Goal: Information Seeking & Learning: Learn about a topic

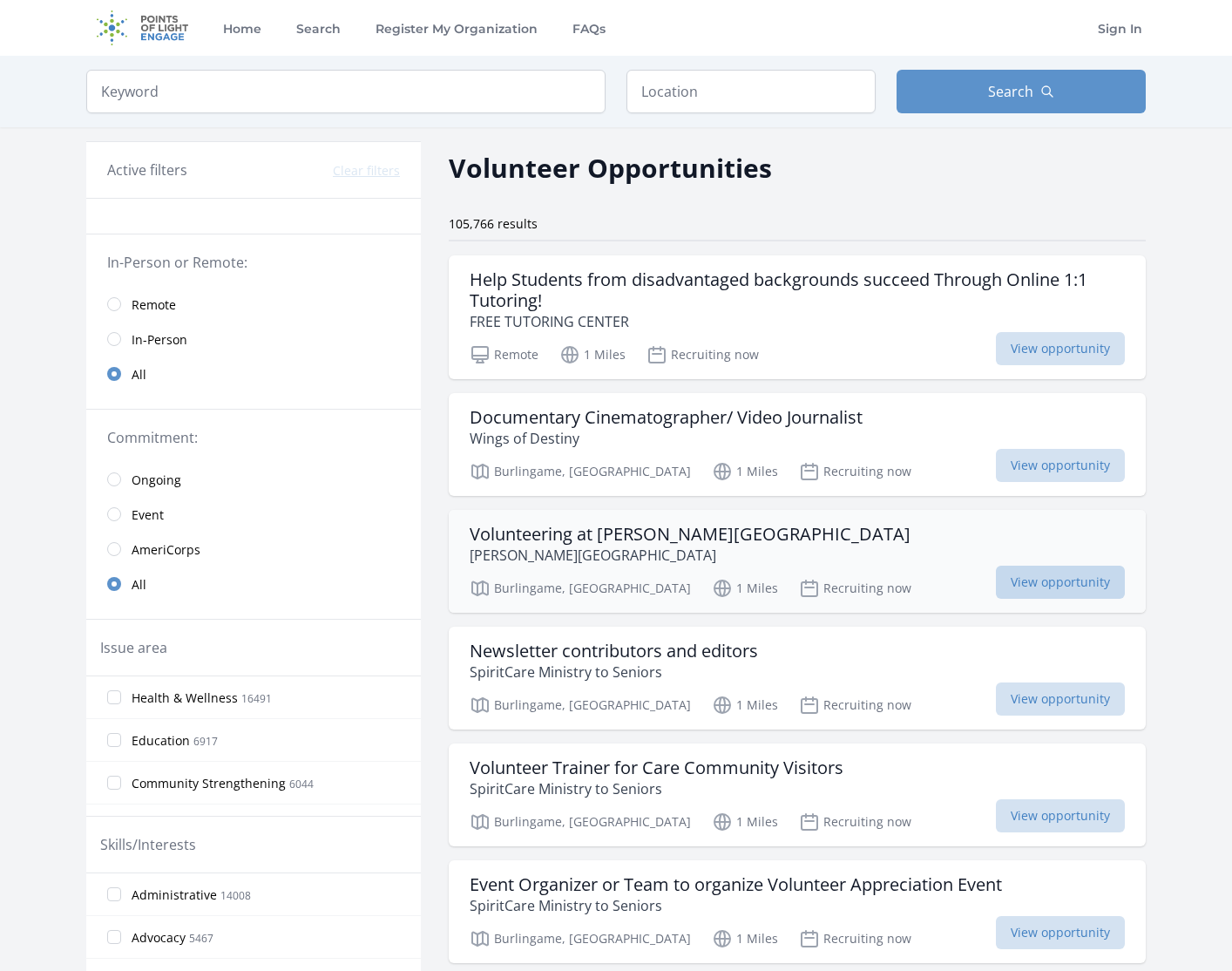
click at [1035, 586] on span "View opportunity" at bounding box center [1060, 583] width 129 height 33
click at [673, 87] on input "text" at bounding box center [751, 91] width 249 height 44
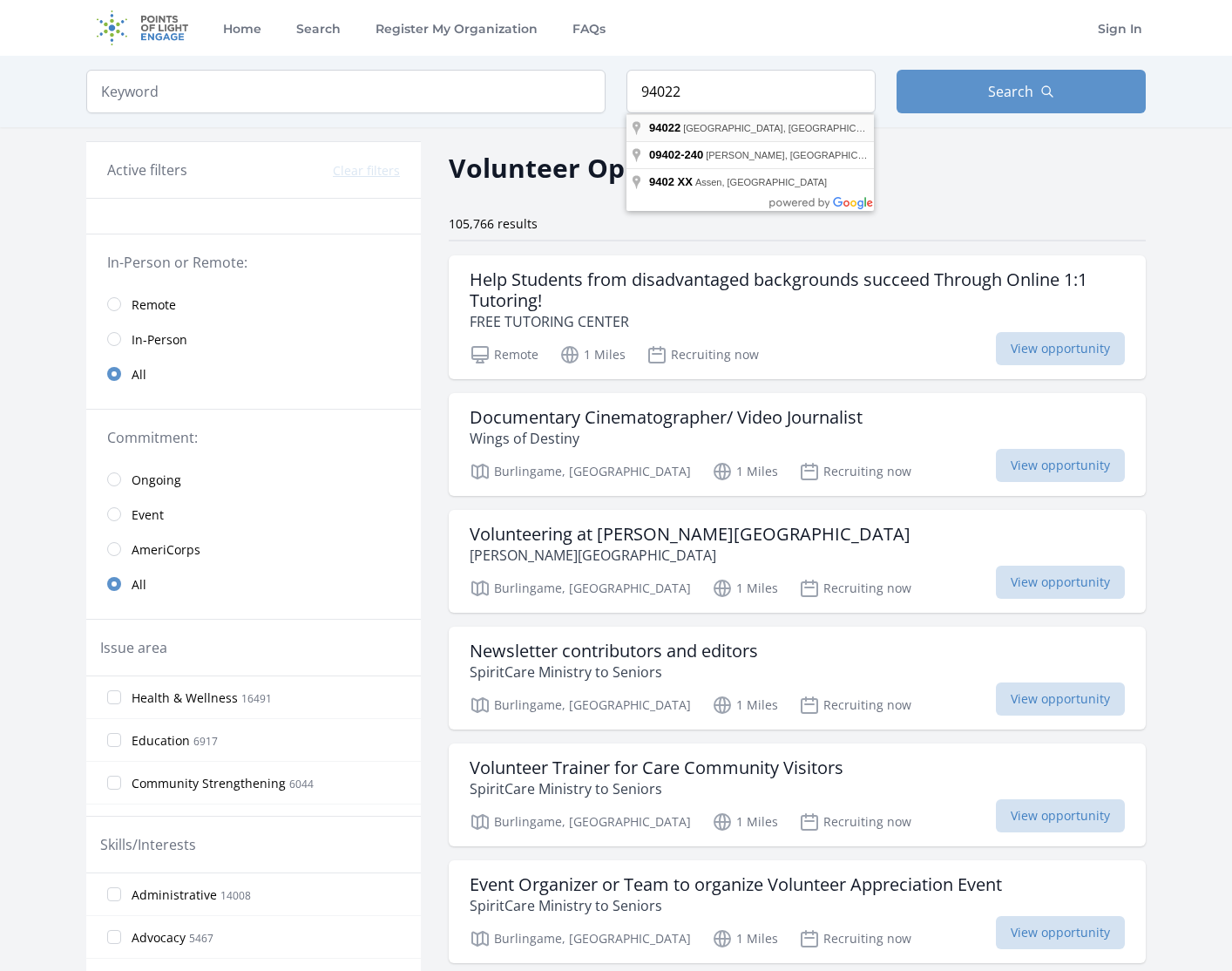
type input "Los Altos, CA 94022, USA"
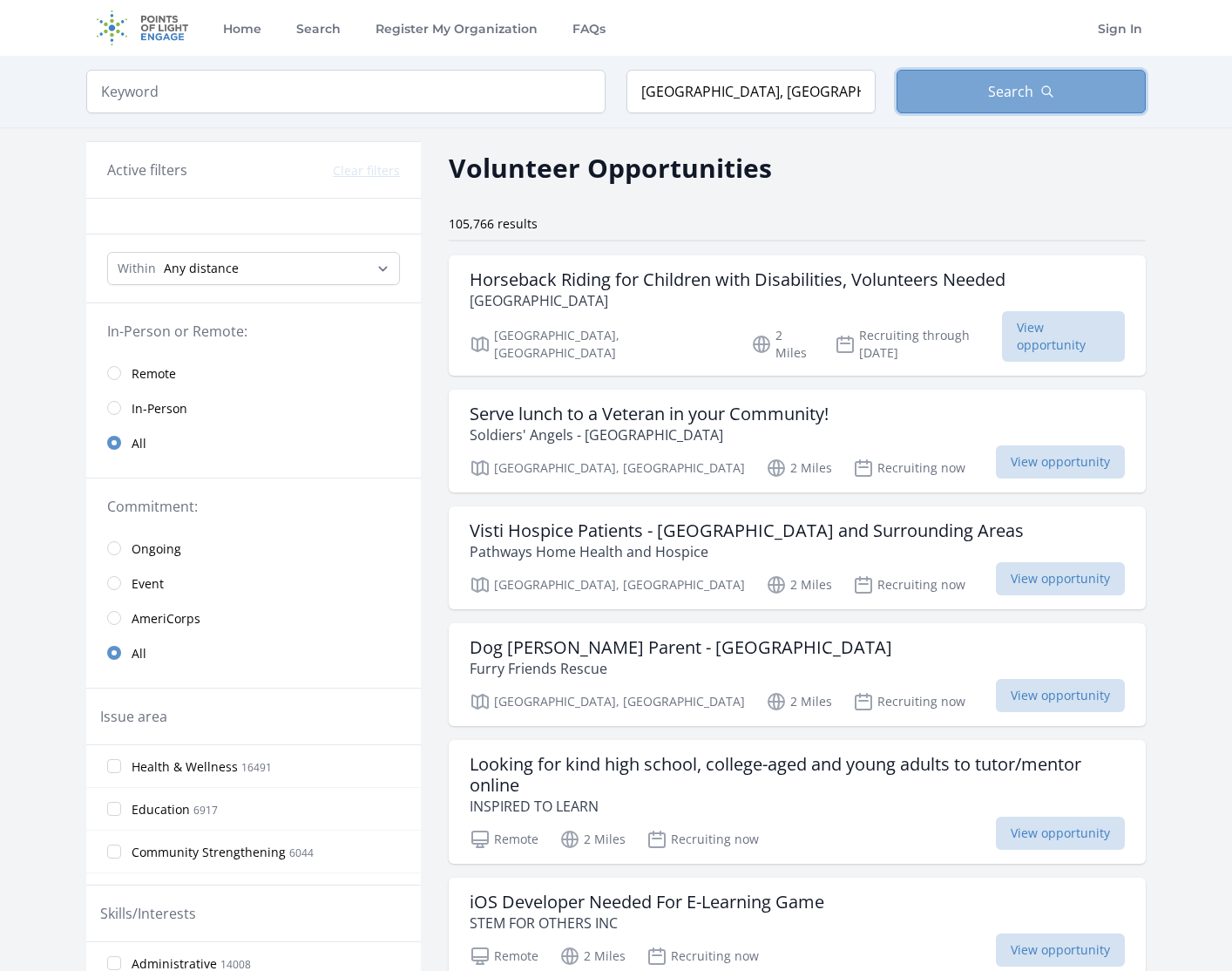
click at [1043, 93] on icon "button" at bounding box center [1048, 91] width 11 height 11
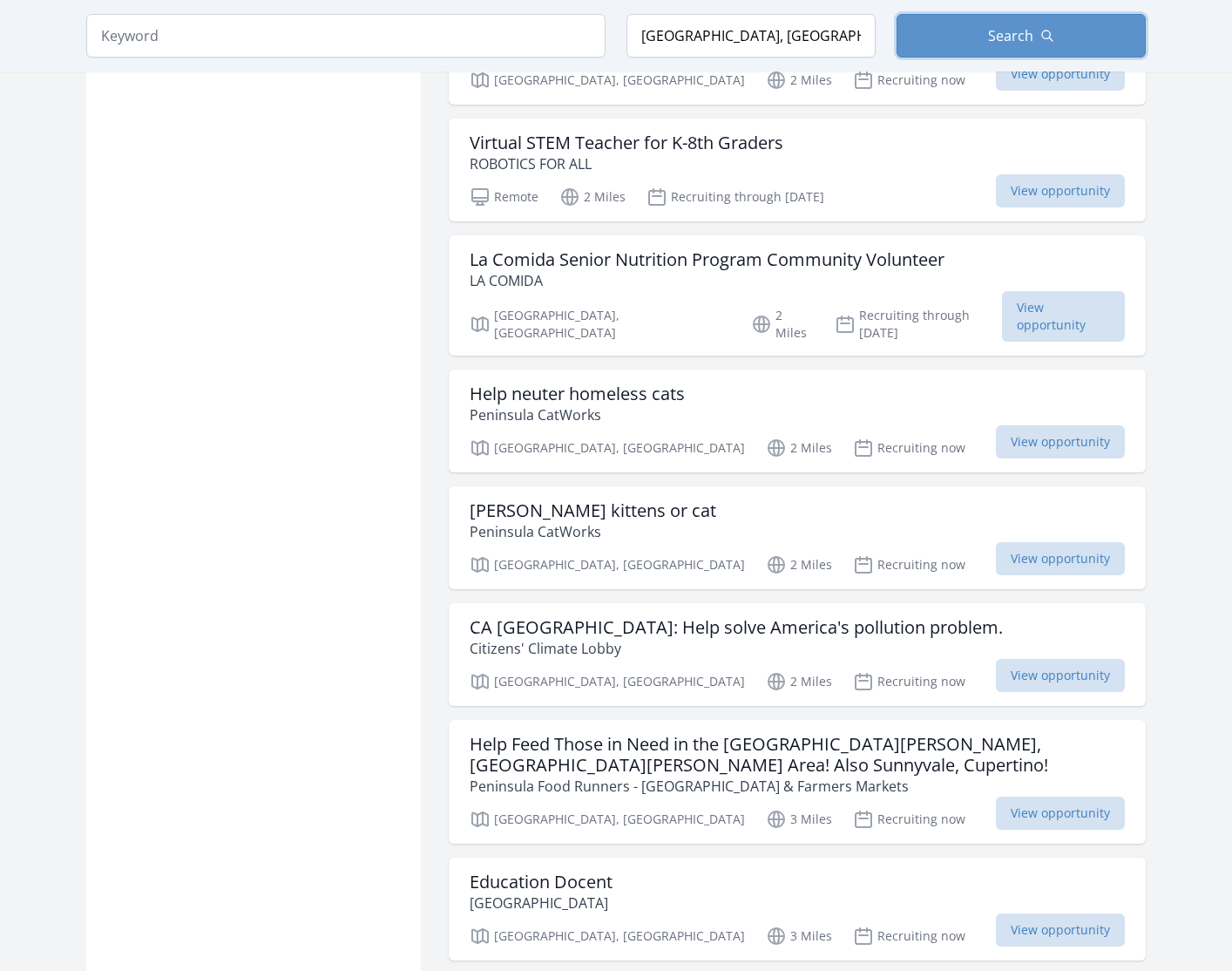
scroll to position [1723, 0]
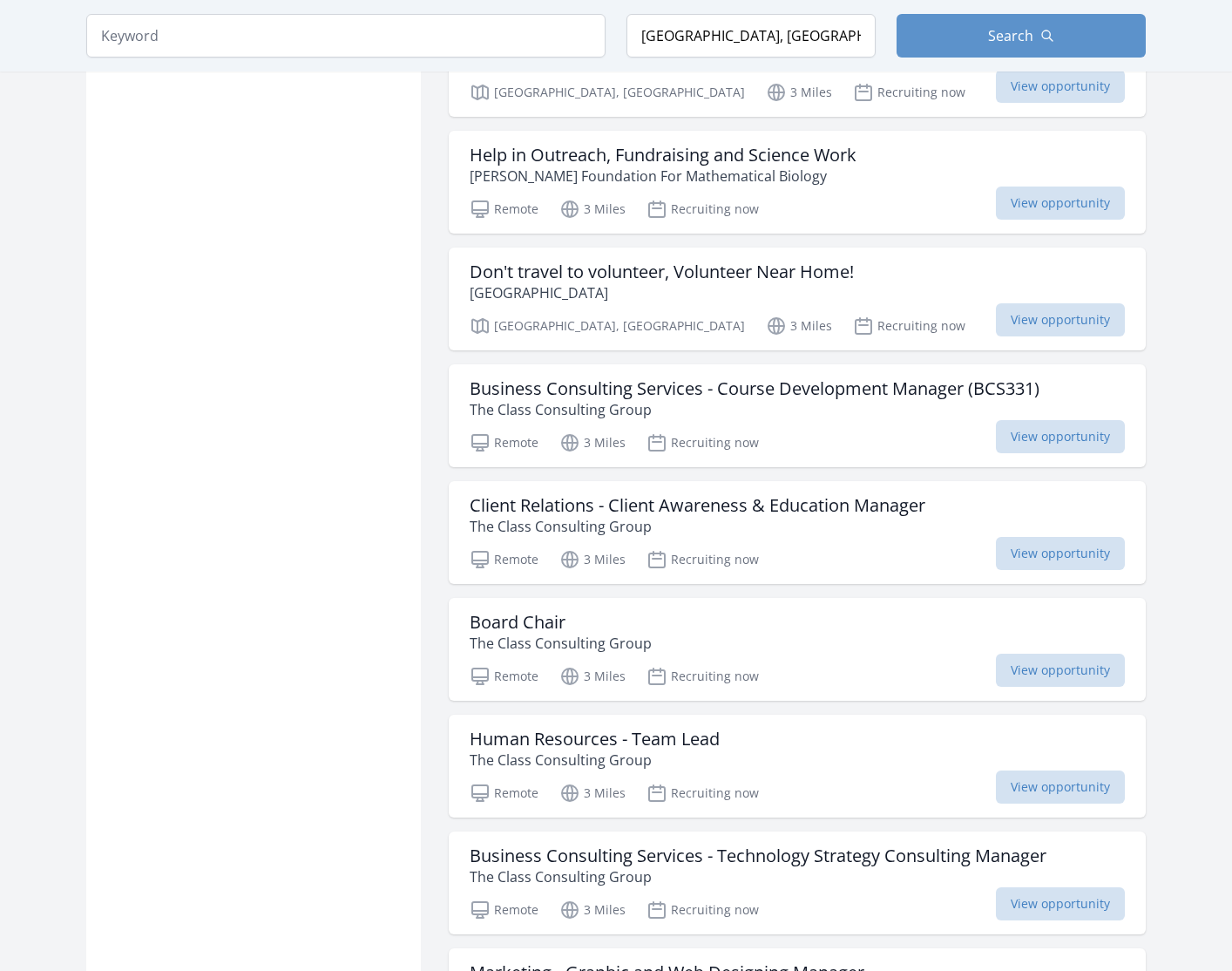
scroll to position [3018, 0]
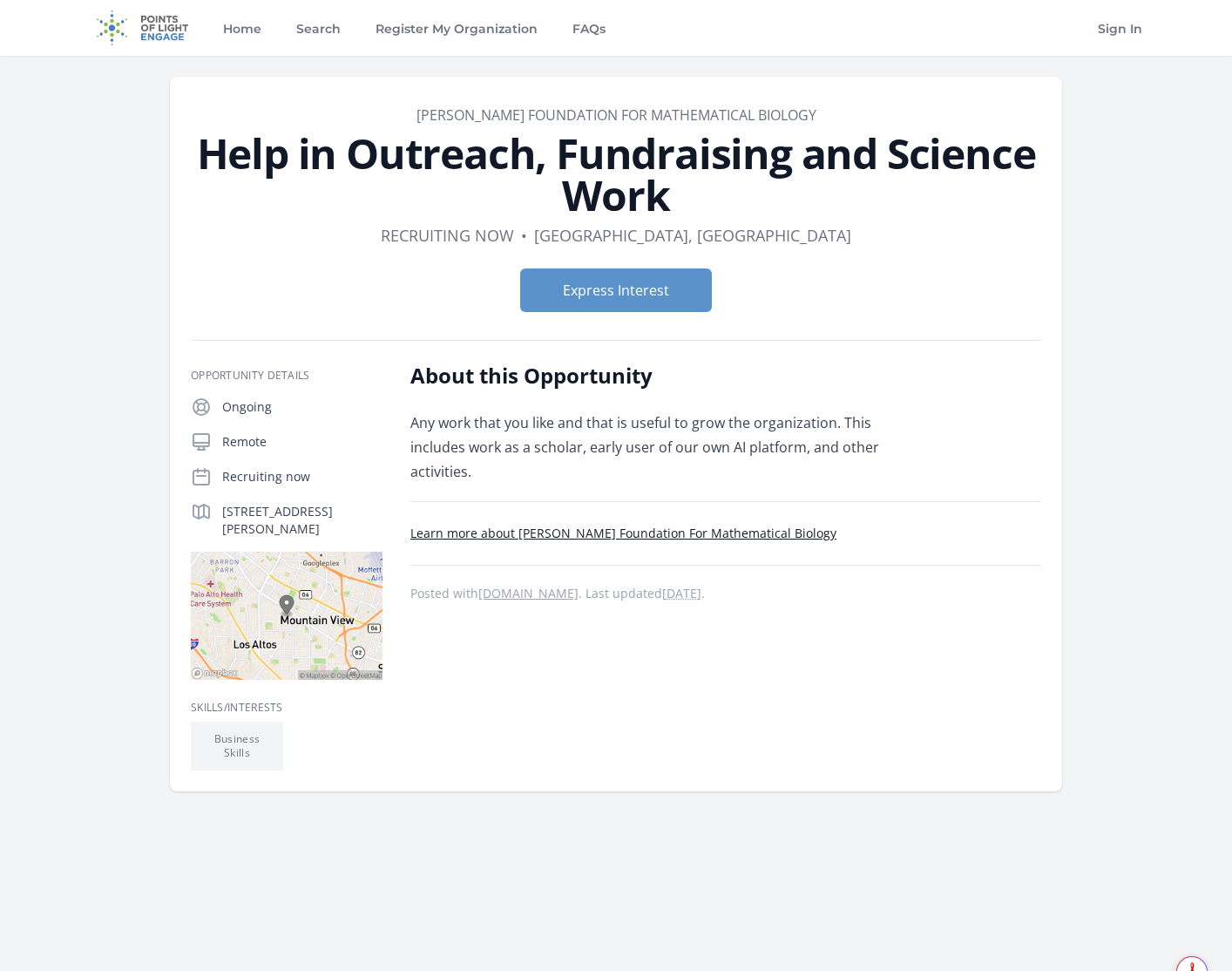
click at [756, 525] on link "Learn more about Carl Correns Foundation For Mathematical Biology" at bounding box center [624, 533] width 426 height 17
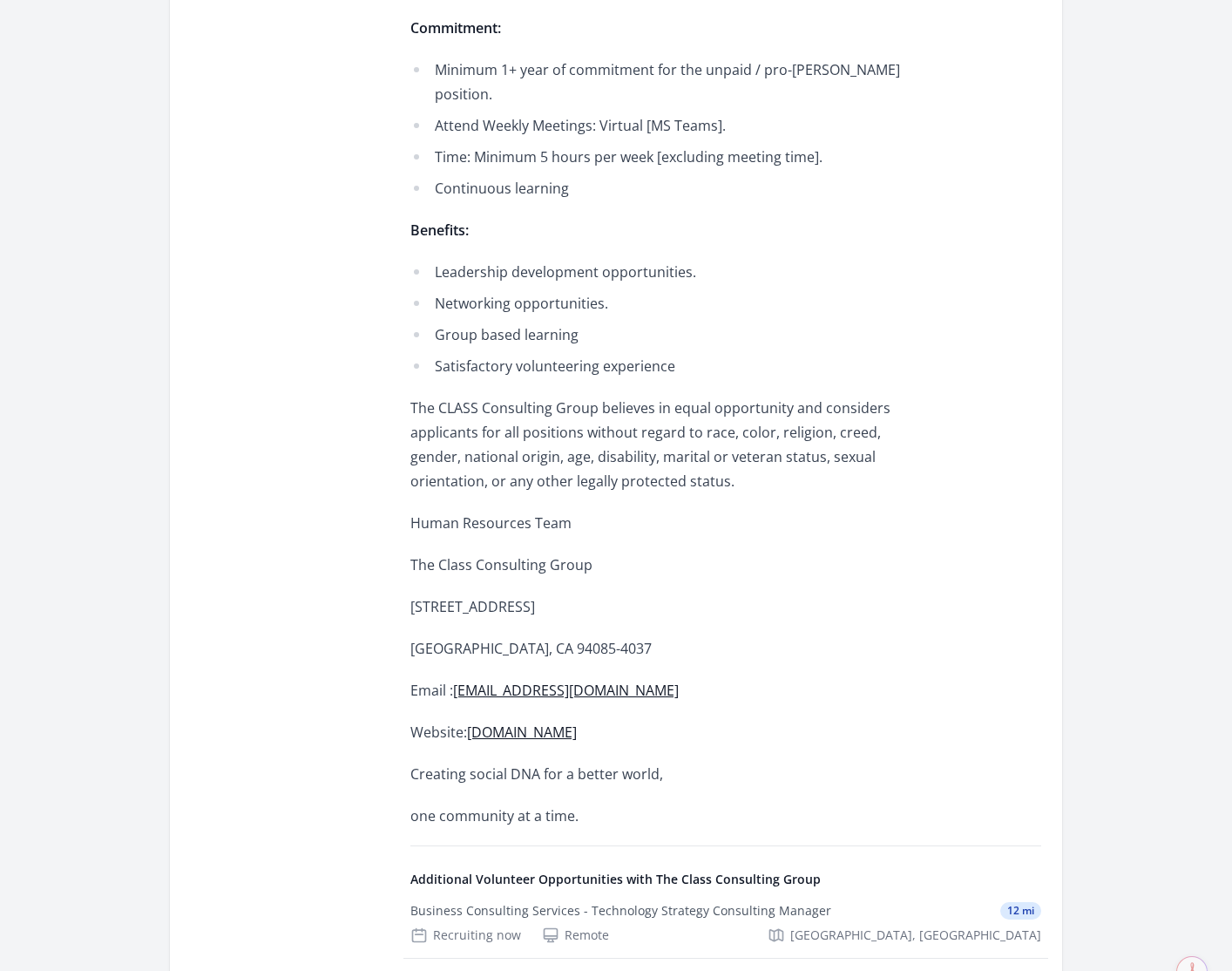
scroll to position [1695, 0]
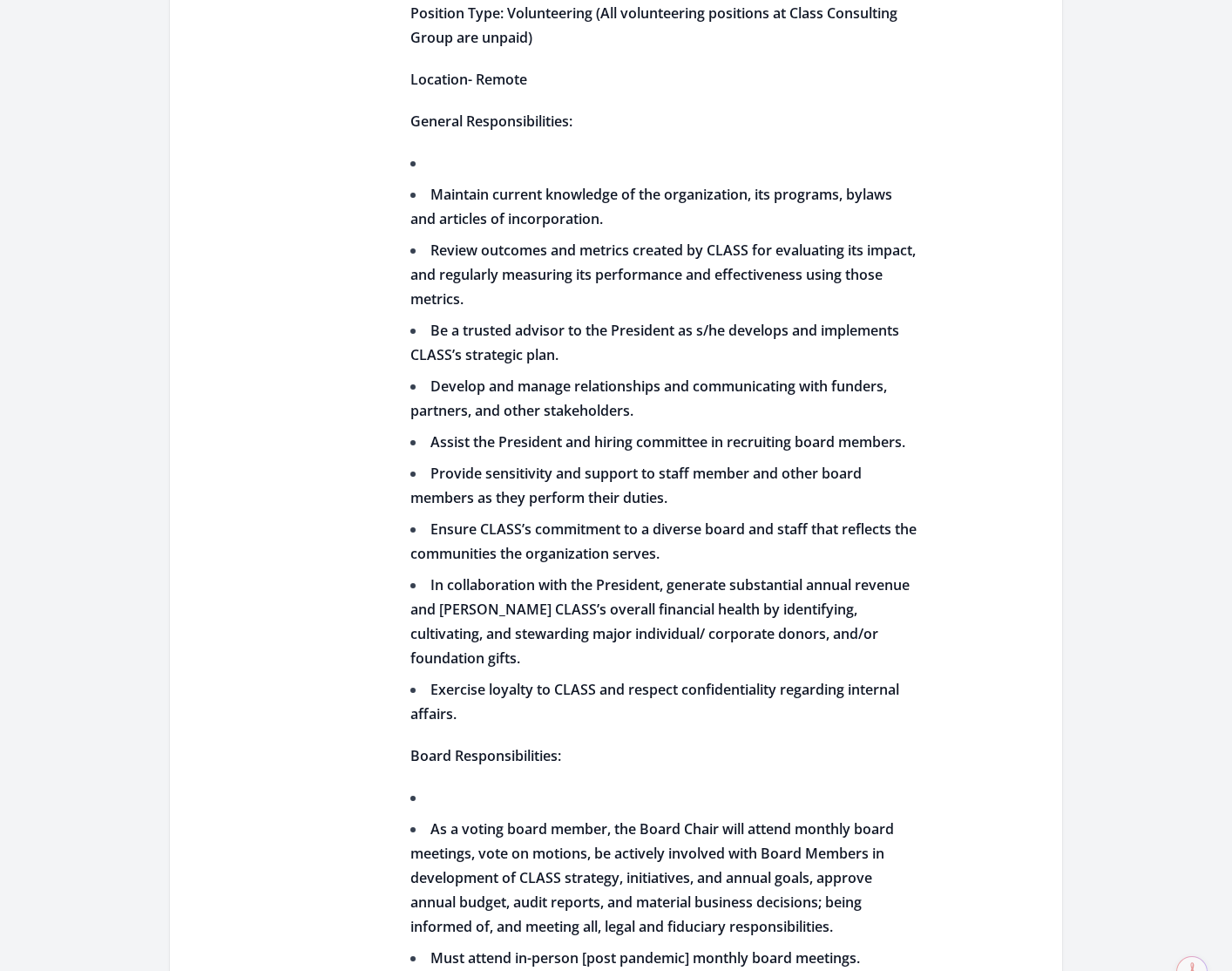
scroll to position [1149, 0]
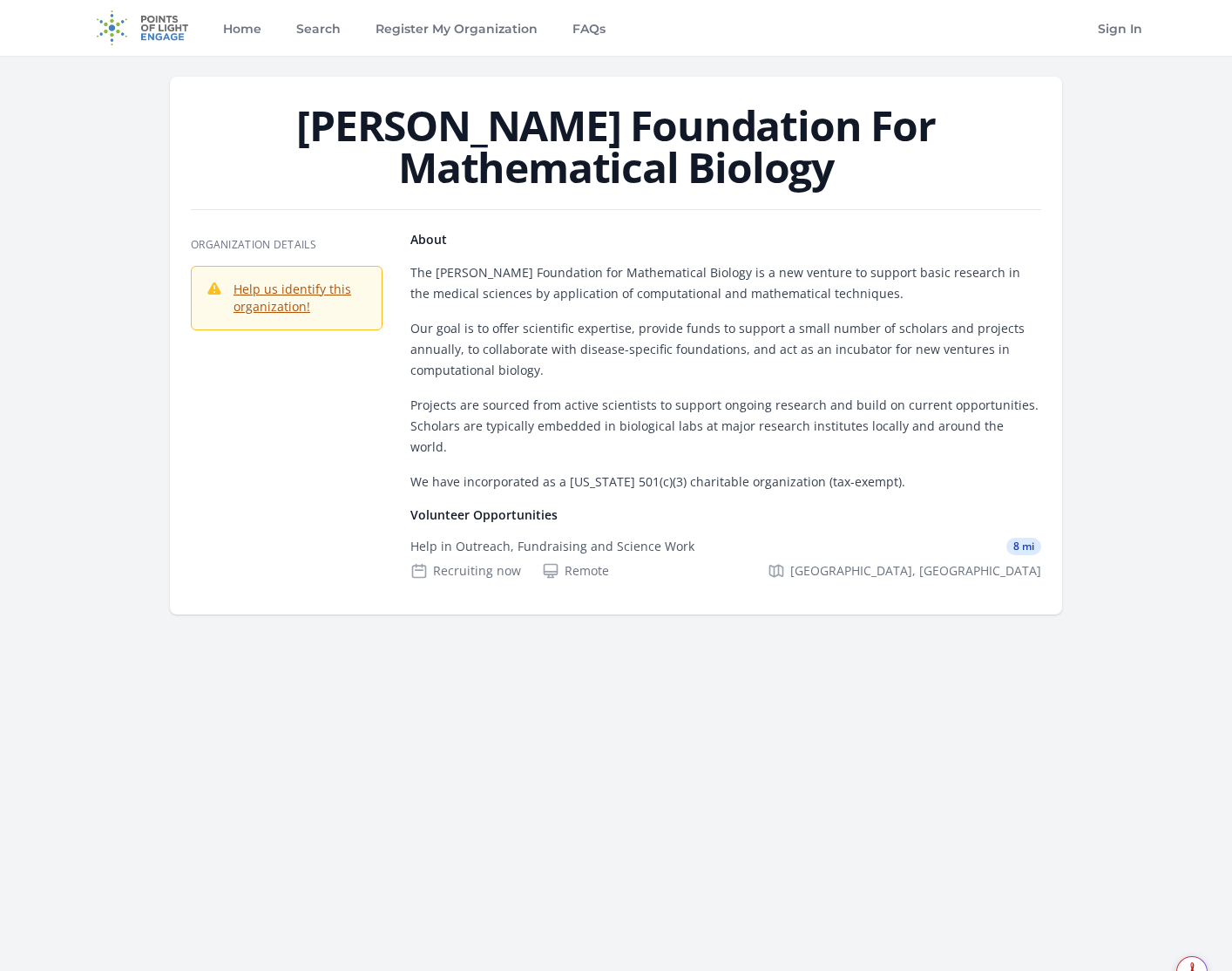
click at [147, 24] on img at bounding box center [142, 28] width 112 height 56
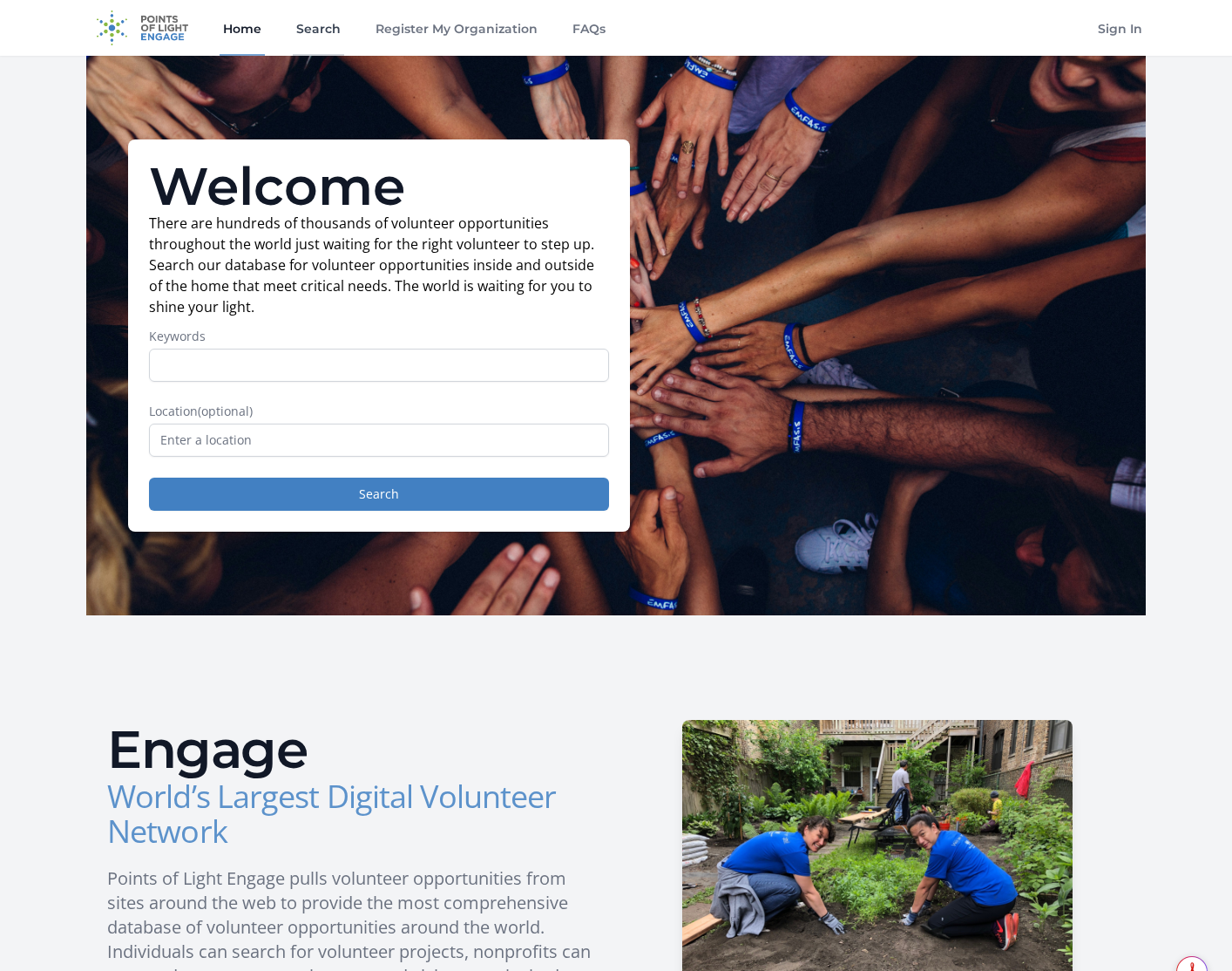
click at [321, 29] on link "Search" at bounding box center [319, 28] width 52 height 56
